Goal: Task Accomplishment & Management: Use online tool/utility

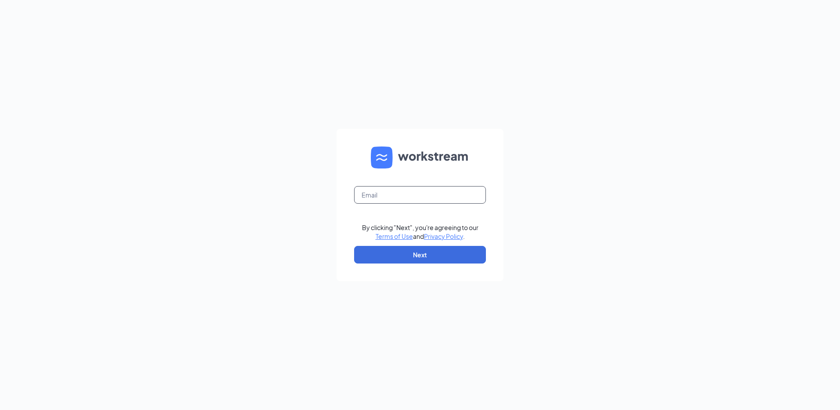
click at [378, 194] on input "text" at bounding box center [420, 195] width 132 height 18
click at [366, 196] on input "rx027999@tacobell.com" at bounding box center [420, 195] width 132 height 18
type input "rs027999@tacobell.com"
click at [407, 254] on button "Next" at bounding box center [420, 255] width 132 height 18
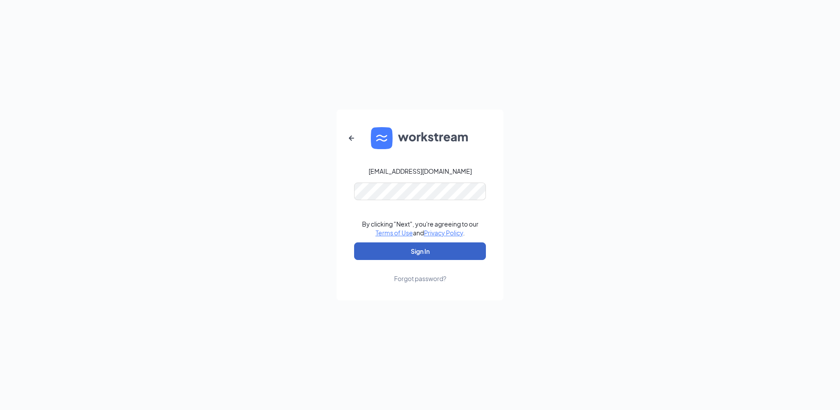
click at [429, 251] on button "Sign In" at bounding box center [420, 251] width 132 height 18
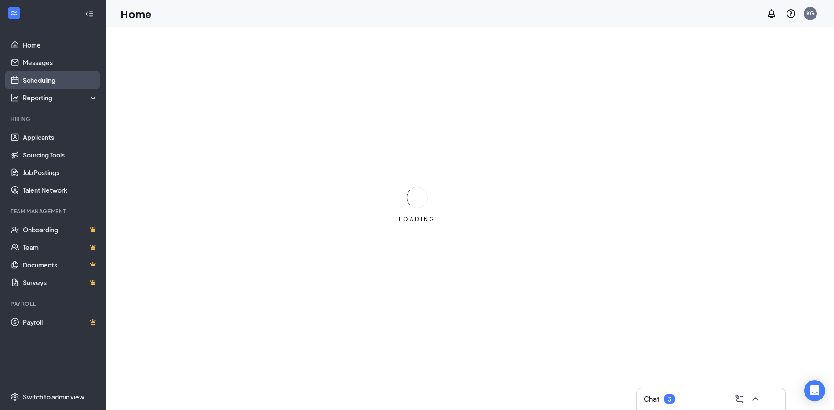
click at [24, 79] on link "Scheduling" at bounding box center [60, 80] width 75 height 18
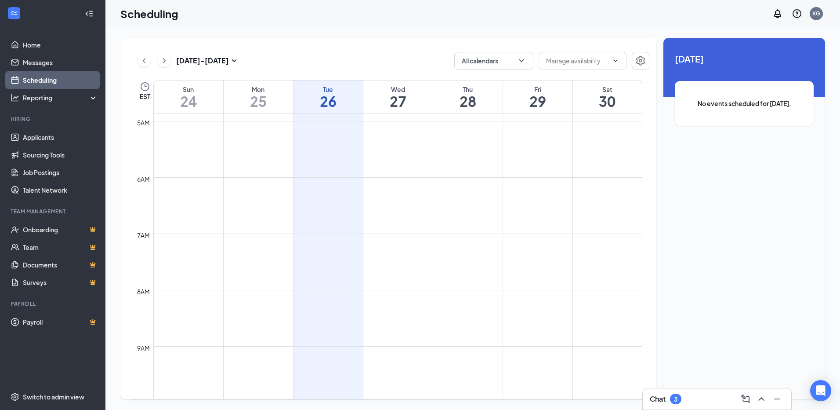
scroll to position [10, 0]
click at [399, 98] on h1 "27" at bounding box center [397, 101] width 69 height 15
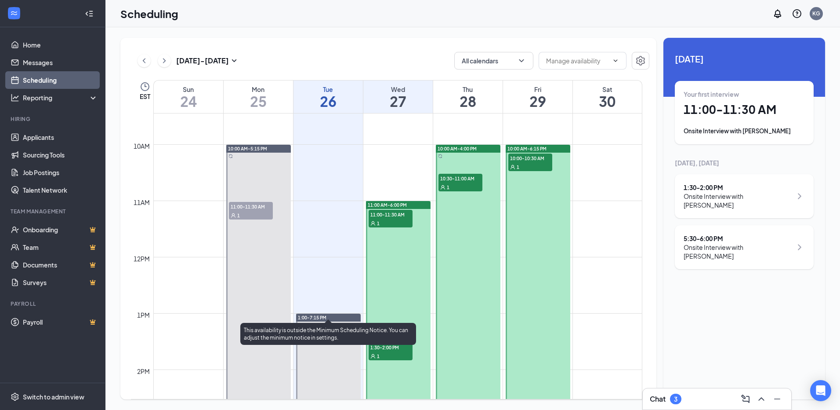
scroll to position [483, 0]
